Goal: Task Accomplishment & Management: Manage account settings

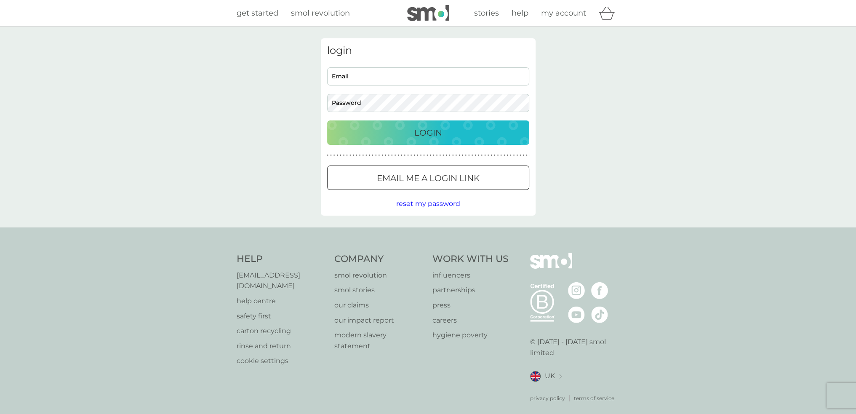
type input "lizzieglenton@hotmail.com"
click at [430, 136] on p "Login" at bounding box center [428, 132] width 28 height 13
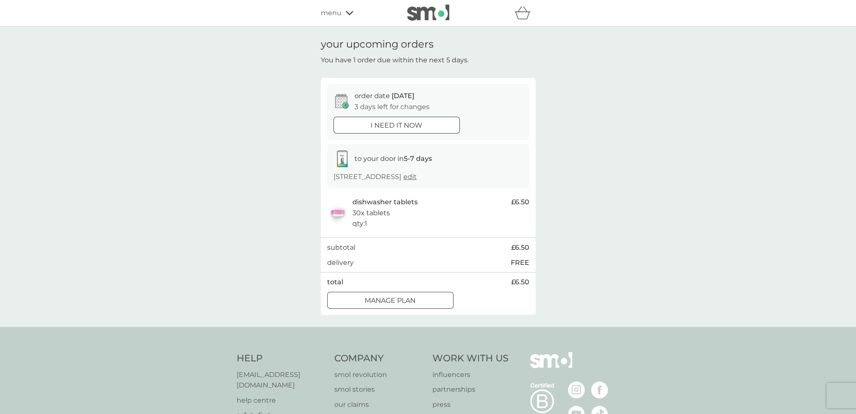
click at [393, 305] on div at bounding box center [390, 300] width 30 height 9
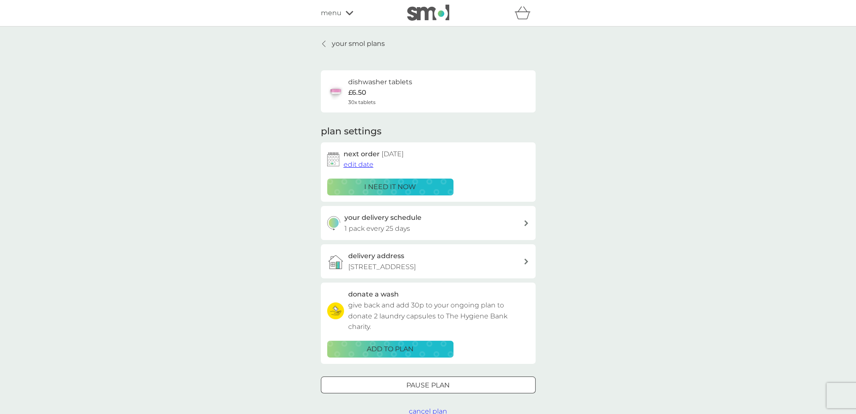
click at [358, 163] on span "edit date" at bounding box center [358, 164] width 30 height 8
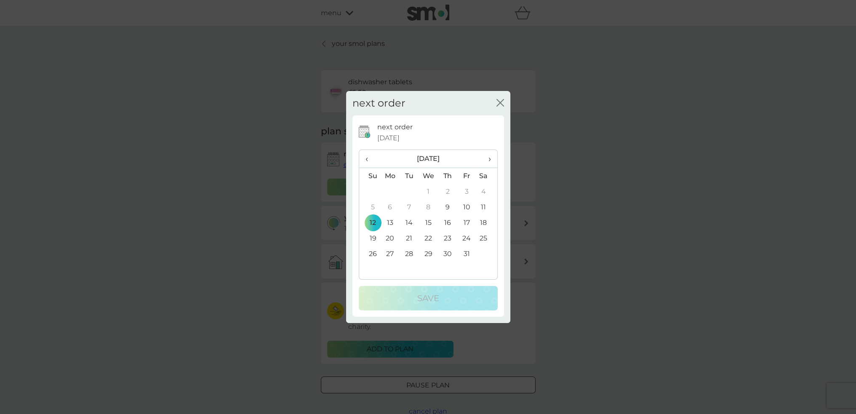
click at [491, 157] on th "›" at bounding box center [486, 159] width 21 height 18
click at [373, 237] on td "16" at bounding box center [369, 238] width 21 height 16
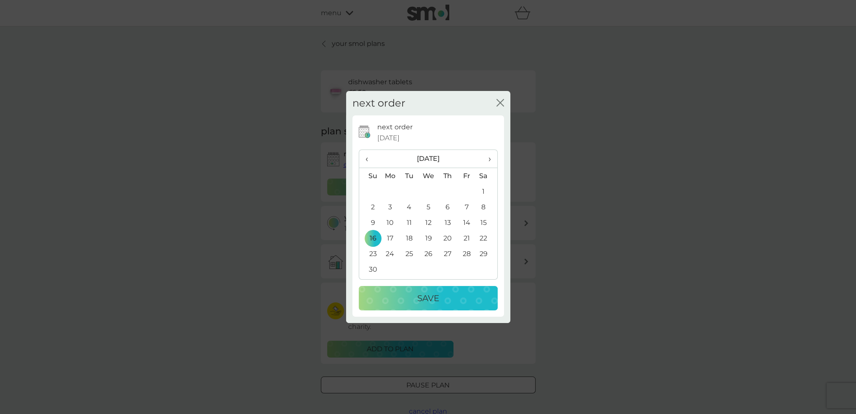
click at [441, 297] on div "Save" at bounding box center [428, 297] width 122 height 13
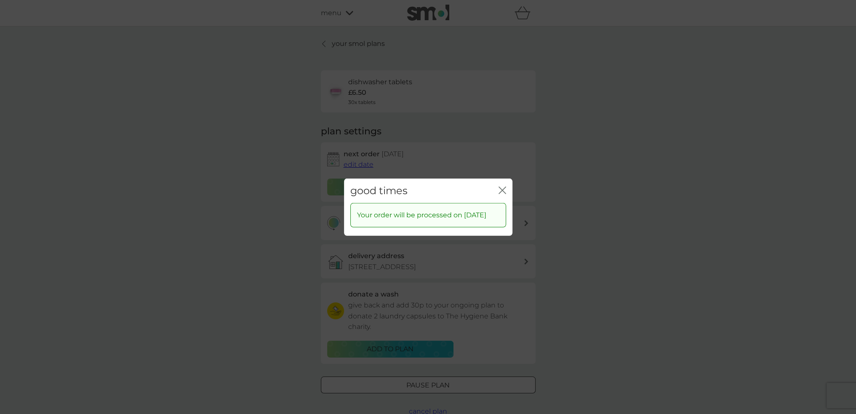
click at [500, 186] on icon "close" at bounding box center [500, 189] width 3 height 7
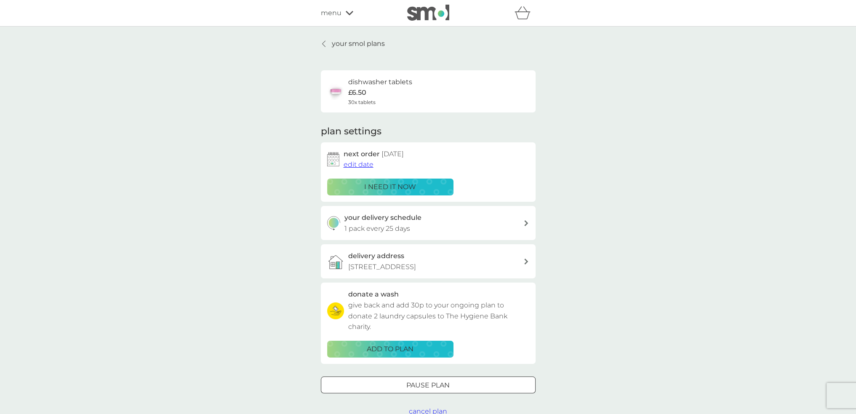
click at [322, 43] on icon at bounding box center [323, 43] width 3 height 7
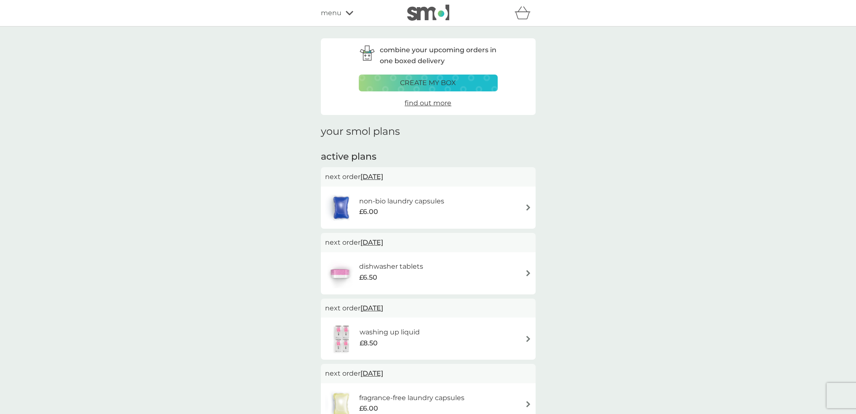
click at [350, 14] on icon at bounding box center [350, 13] width 8 height 4
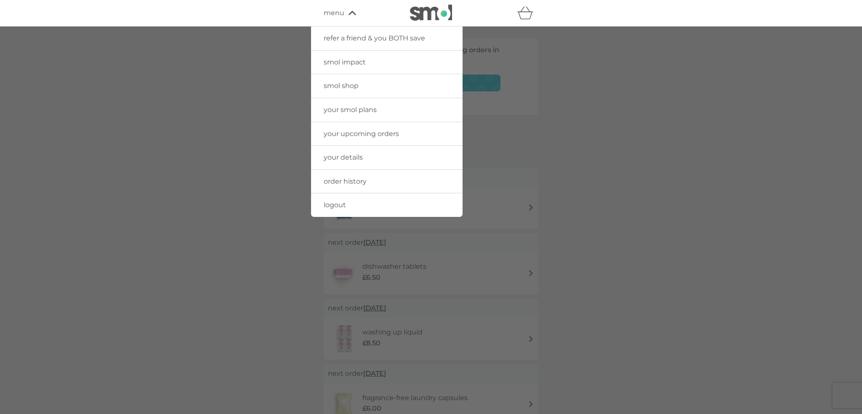
click at [334, 204] on span "logout" at bounding box center [335, 205] width 22 height 8
